Goal: Information Seeking & Learning: Learn about a topic

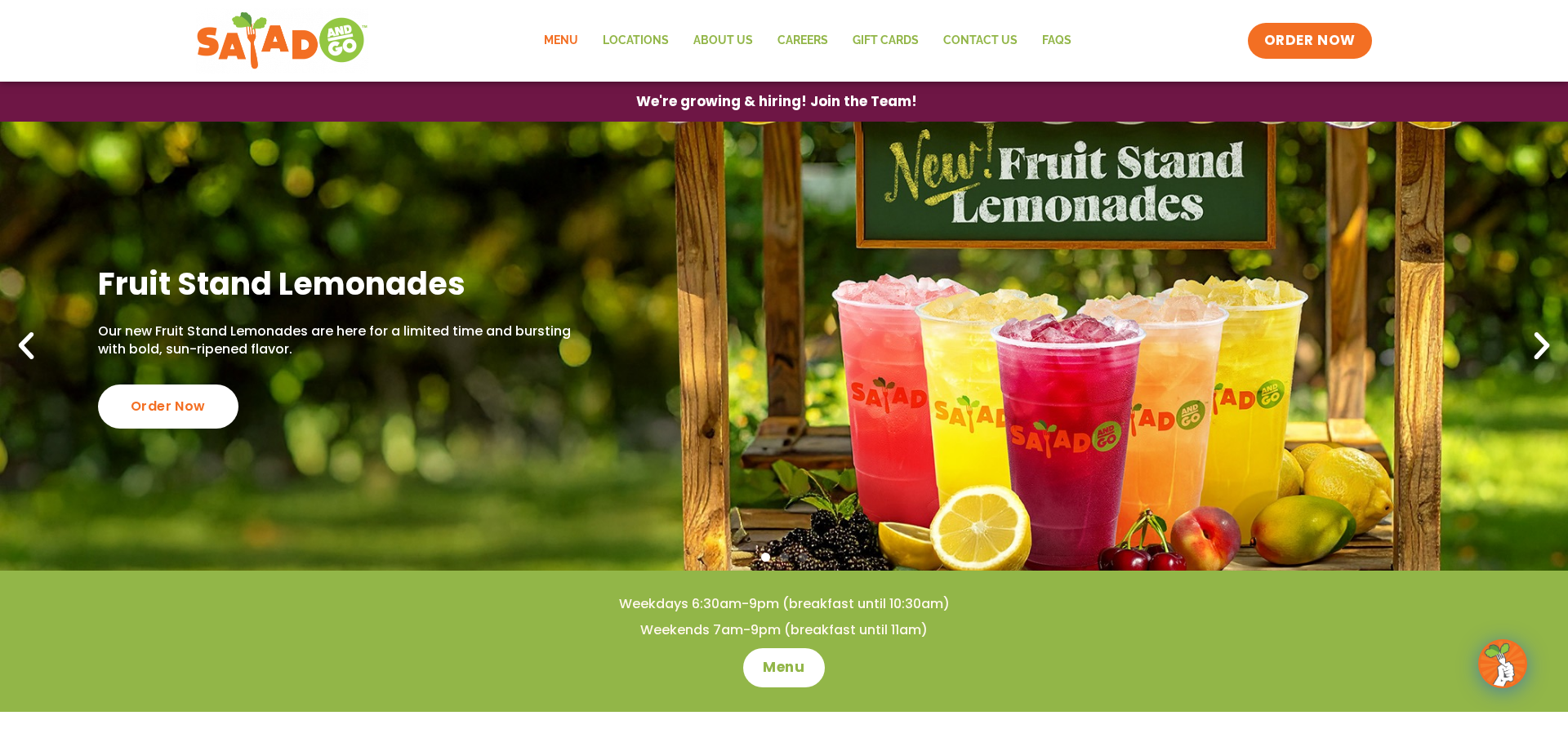
click at [574, 40] on link "Menu" at bounding box center [561, 40] width 59 height 37
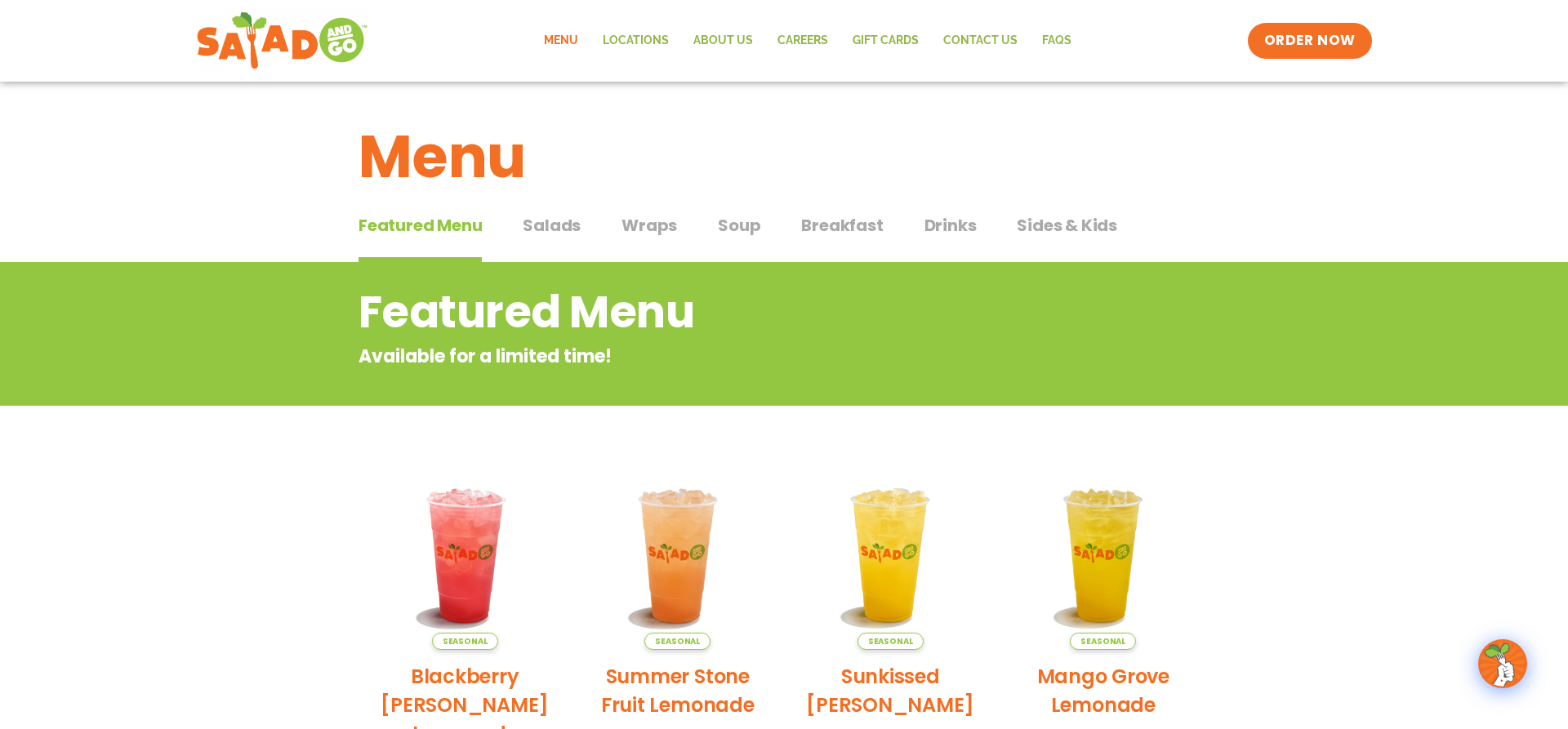
click at [540, 232] on span "Salads" at bounding box center [551, 225] width 58 height 24
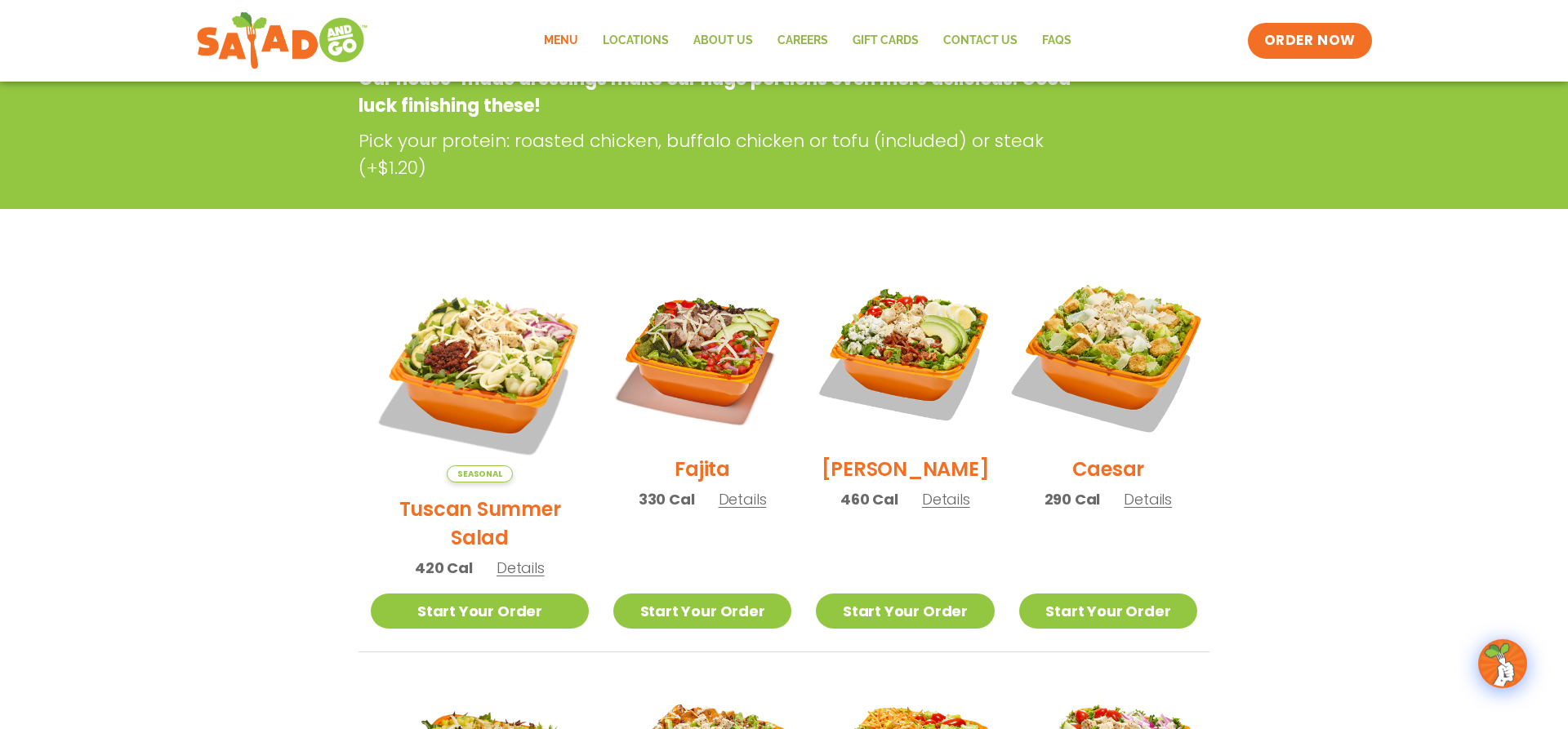
scroll to position [333, 0]
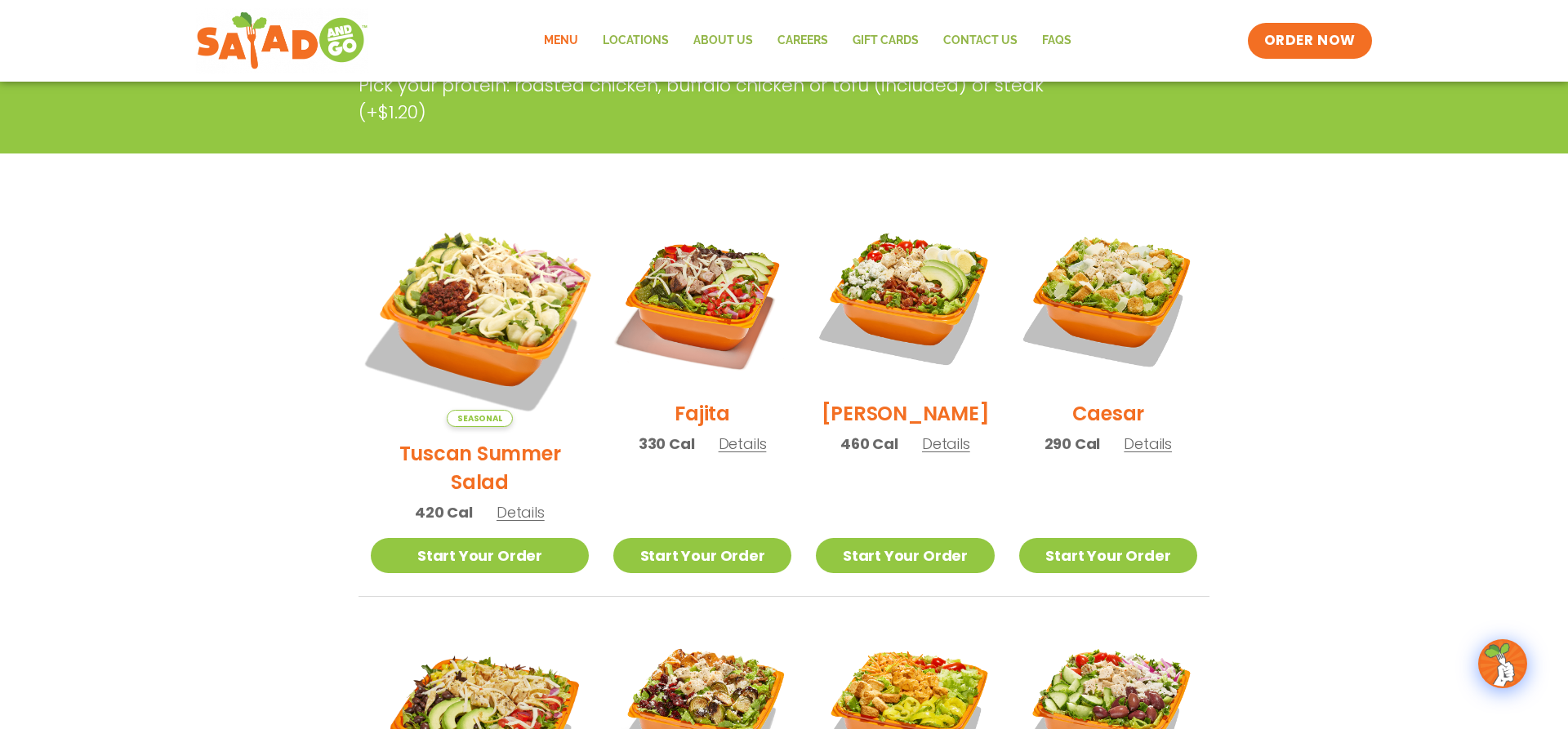
click at [472, 285] on img at bounding box center [479, 318] width 255 height 255
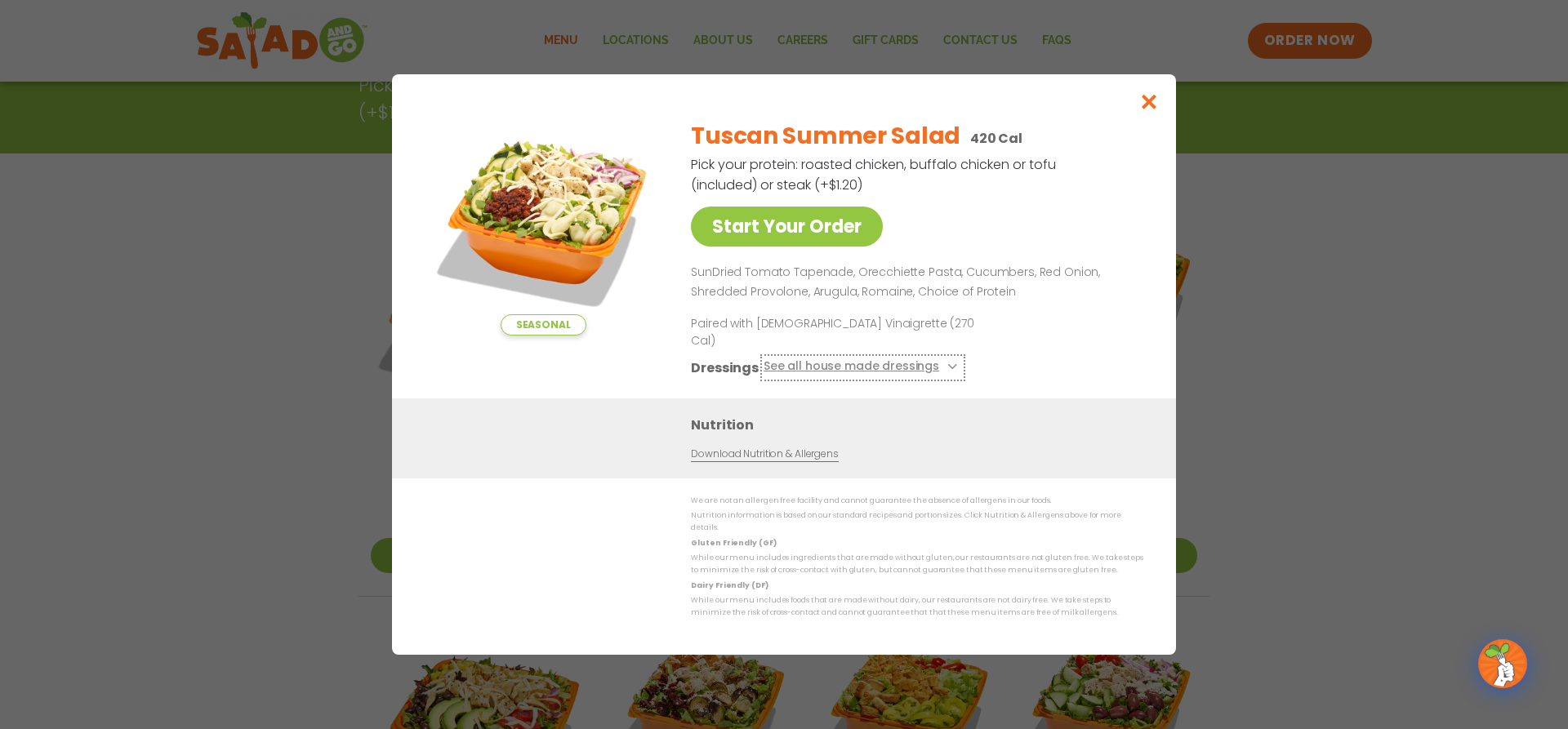
click at [850, 363] on button "See all house made dressings" at bounding box center [862, 368] width 199 height 21
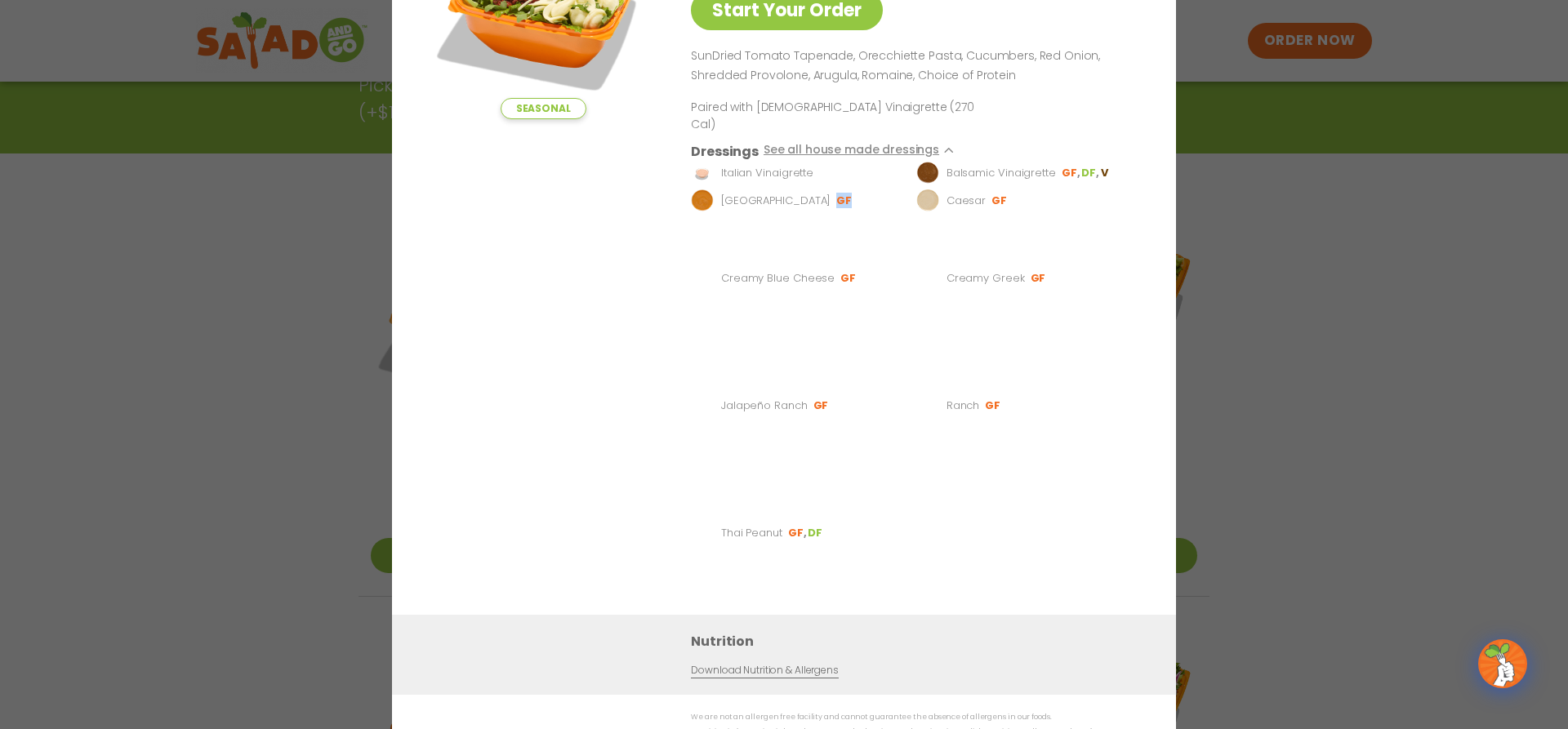
click at [850, 363] on ul "Italian Vinaigrette Balsamic Vinaigrette GF DF V BBQ Ranch [PERSON_NAME] GF Cre…" at bounding box center [913, 378] width 445 height 432
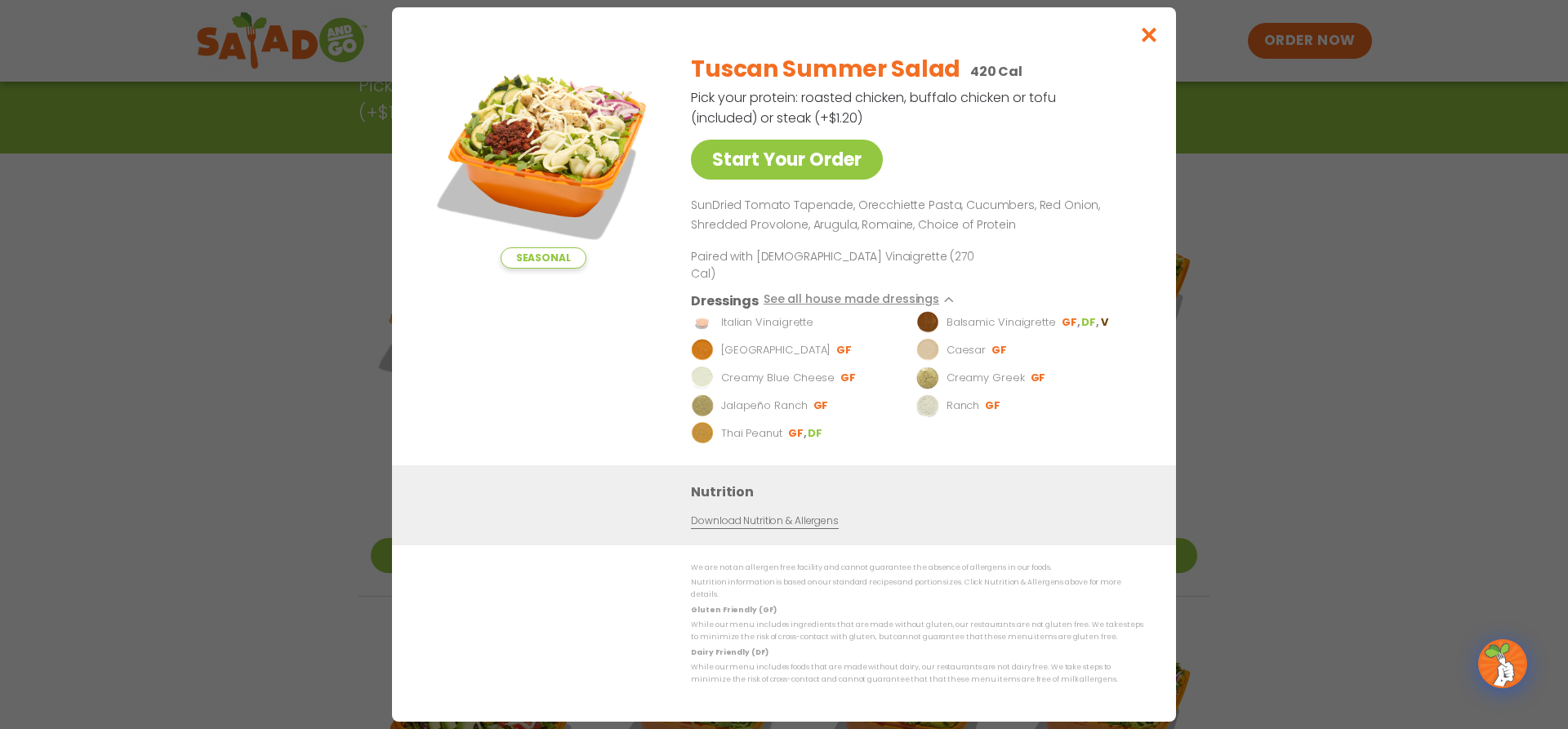
click at [850, 363] on ul "Italian Vinaigrette Balsamic Vinaigrette GF DF V BBQ Ranch [PERSON_NAME] GF Cre…" at bounding box center [913, 378] width 445 height 134
